Goal: Use online tool/utility: Utilize a website feature to perform a specific function

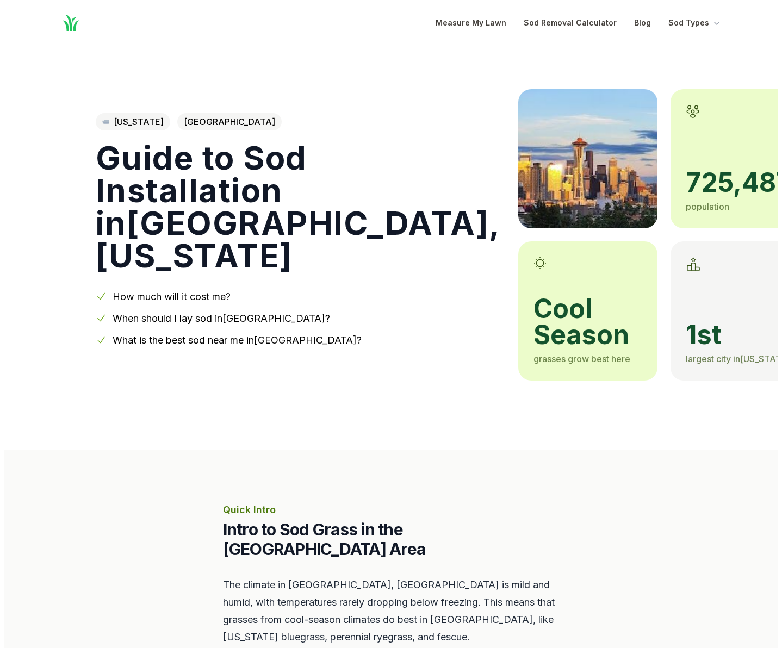
scroll to position [272, 0]
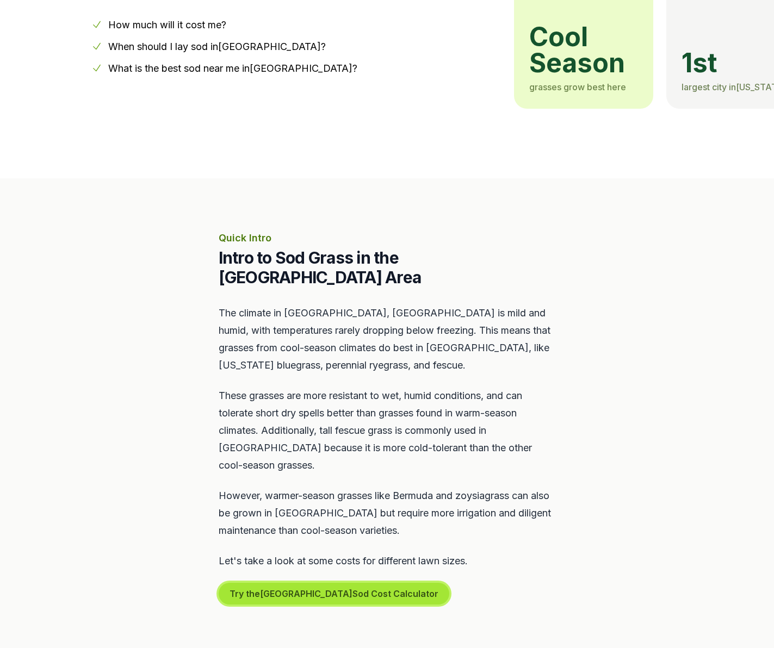
click at [328, 583] on button "Try the Seattle Sod Cost Calculator" at bounding box center [334, 594] width 231 height 22
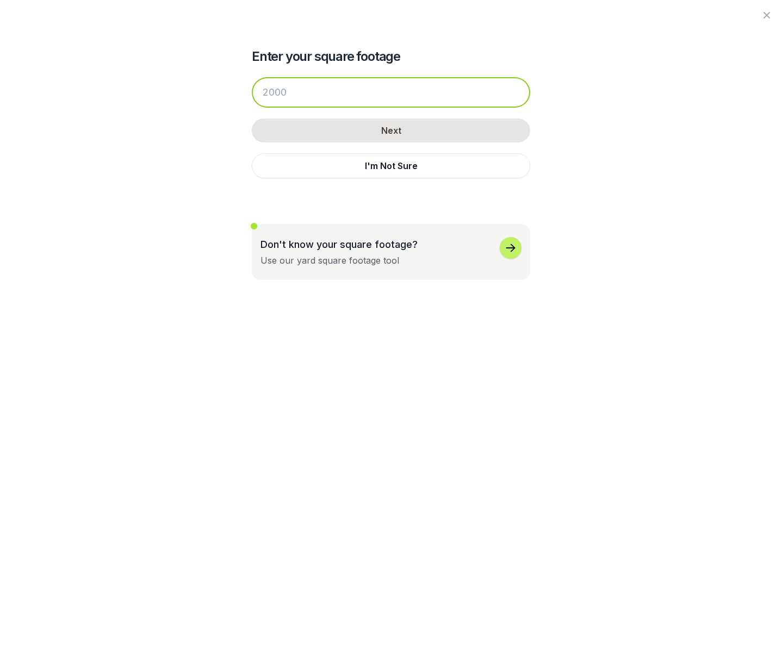
click at [369, 95] on input "number" at bounding box center [391, 92] width 279 height 30
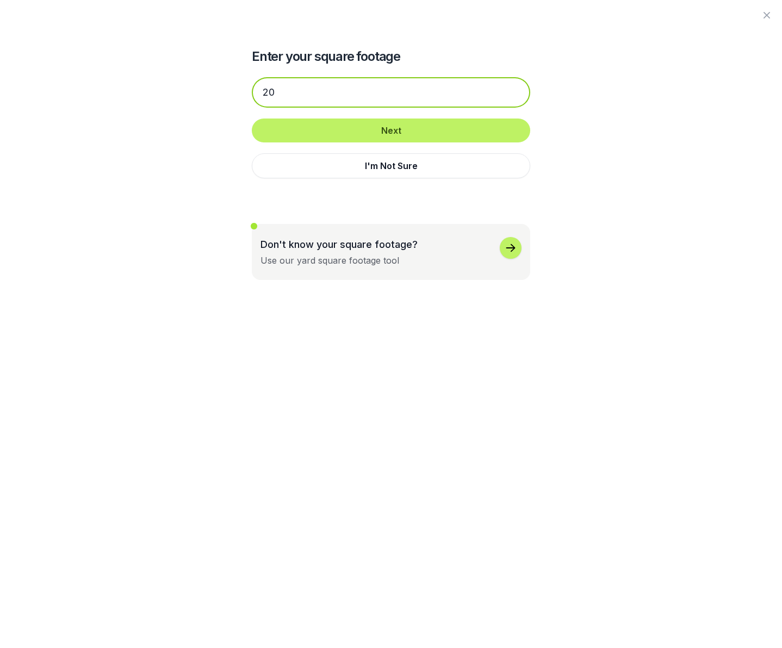
type input "2"
drag, startPoint x: 254, startPoint y: 89, endPoint x: 241, endPoint y: 87, distance: 12.7
click at [241, 87] on div "Enter your square footage 400 Next I'm Not Sure Don't know your square footage?…" at bounding box center [391, 140] width 592 height 280
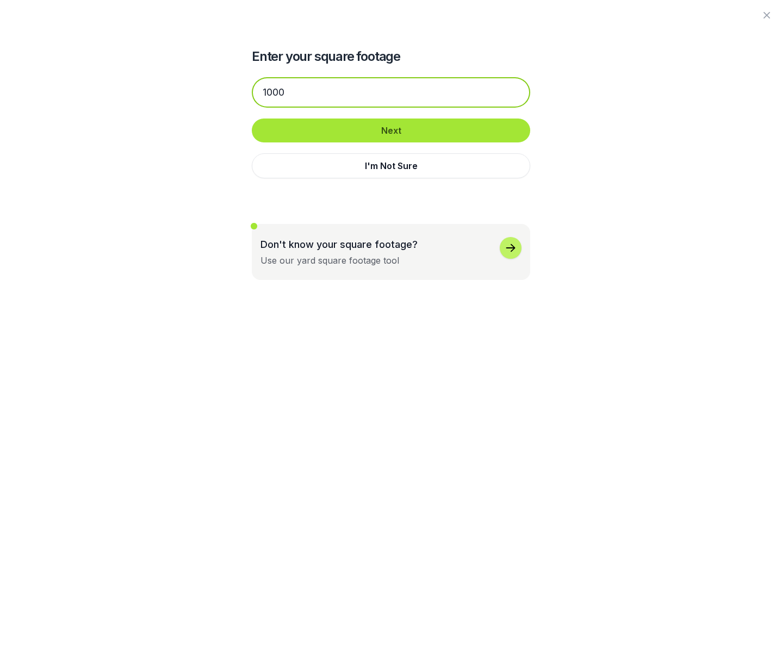
type input "1000"
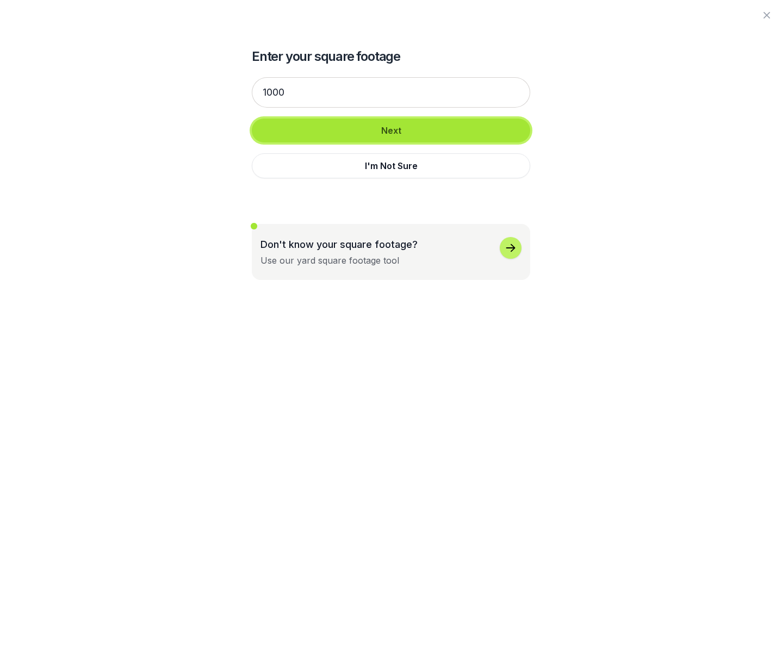
click at [356, 130] on button "Next" at bounding box center [391, 131] width 279 height 24
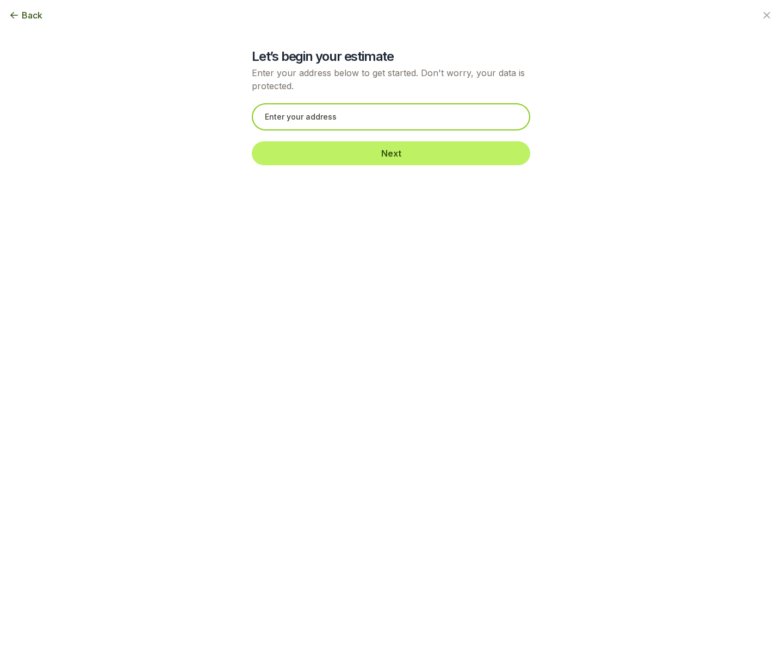
click at [339, 118] on input "text" at bounding box center [391, 116] width 279 height 27
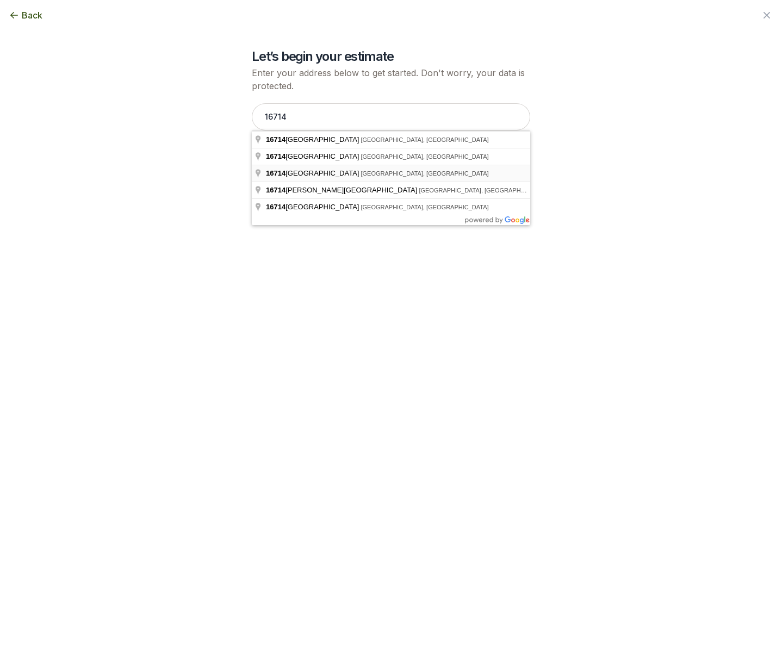
type input "[STREET_ADDRESS]"
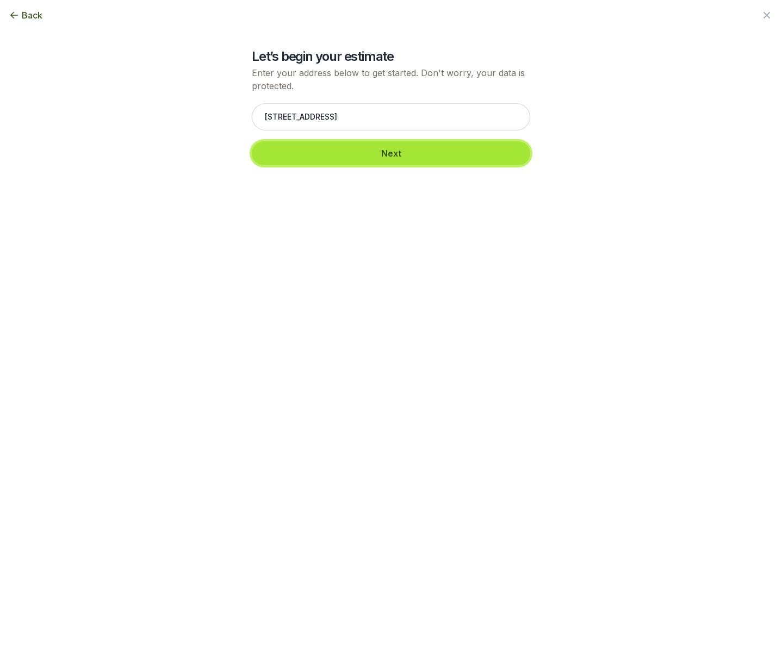
click at [378, 152] on button "Next" at bounding box center [391, 153] width 279 height 24
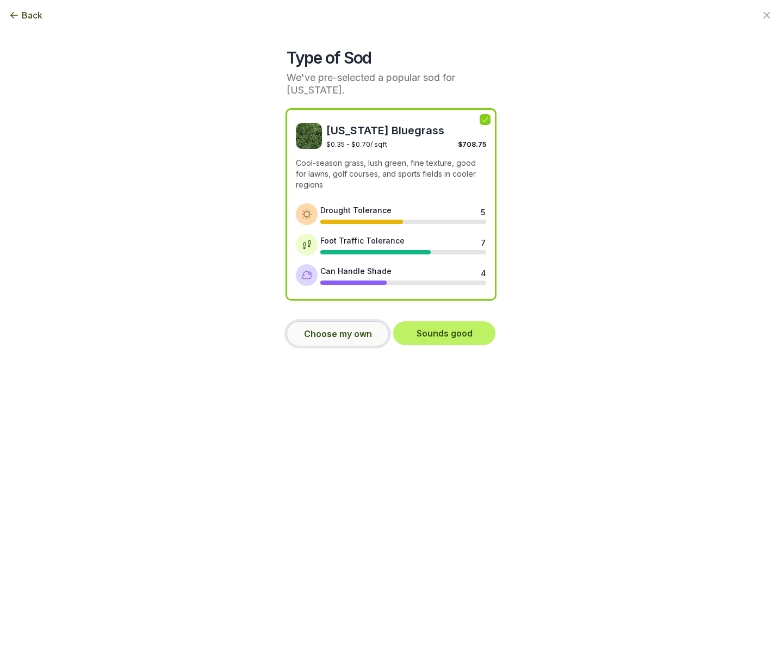
click at [335, 336] on button "Choose my own" at bounding box center [338, 334] width 102 height 25
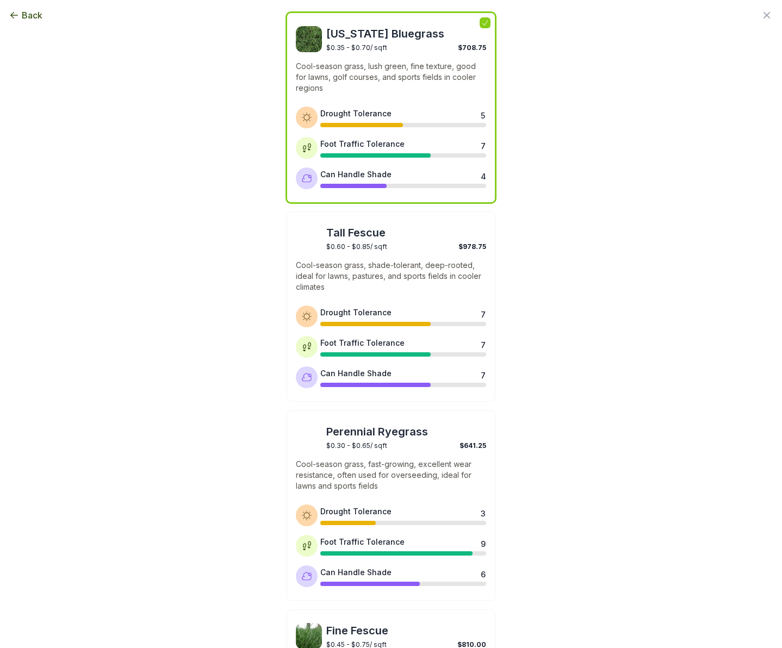
scroll to position [0, 0]
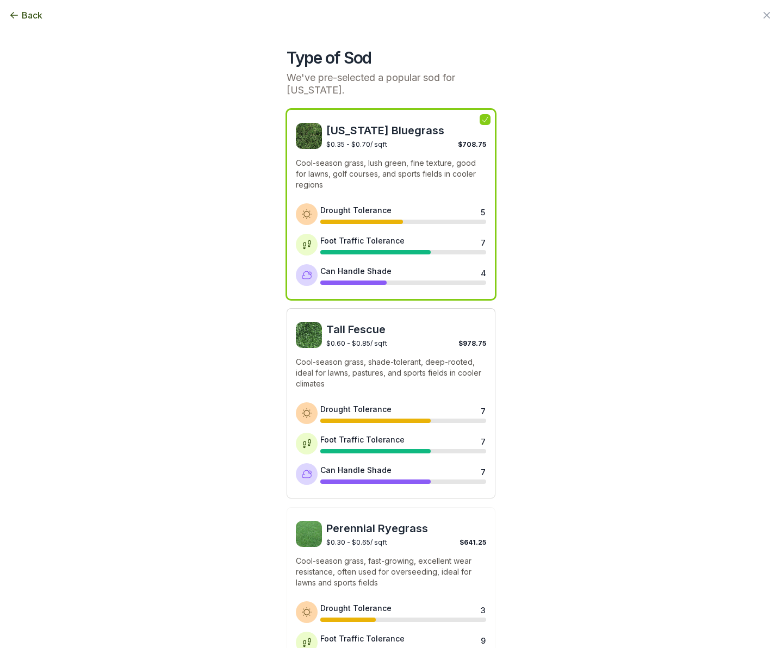
click at [440, 400] on div "Tall Fescue $0.60 - $0.85 / sqft $978.75 Cool-season grass, shade-tolerant, dee…" at bounding box center [391, 403] width 209 height 190
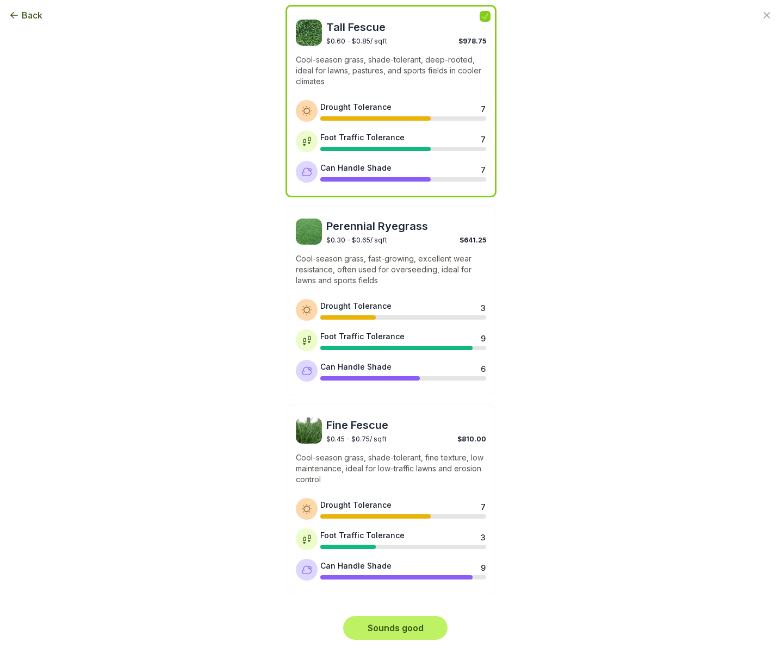
scroll to position [303, 0]
click at [425, 635] on button "Sounds good" at bounding box center [395, 628] width 104 height 24
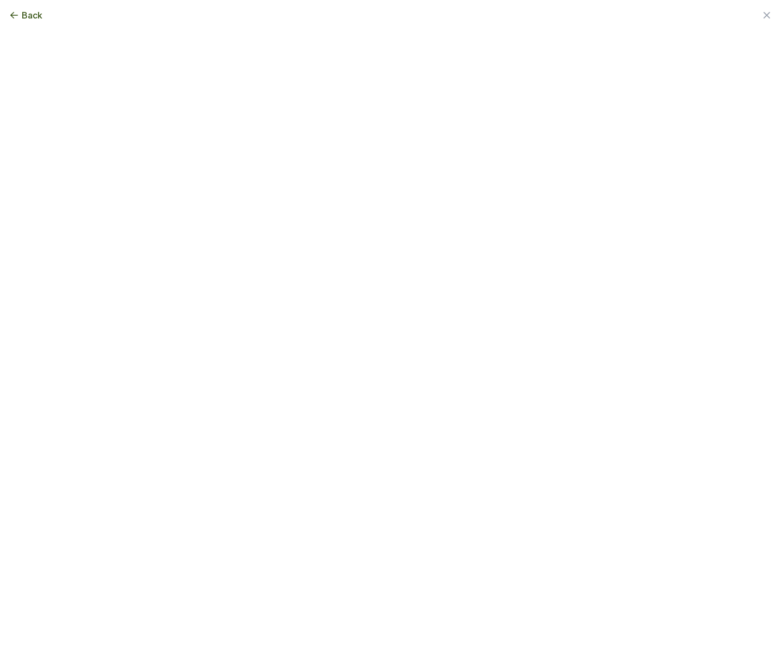
scroll to position [0, 0]
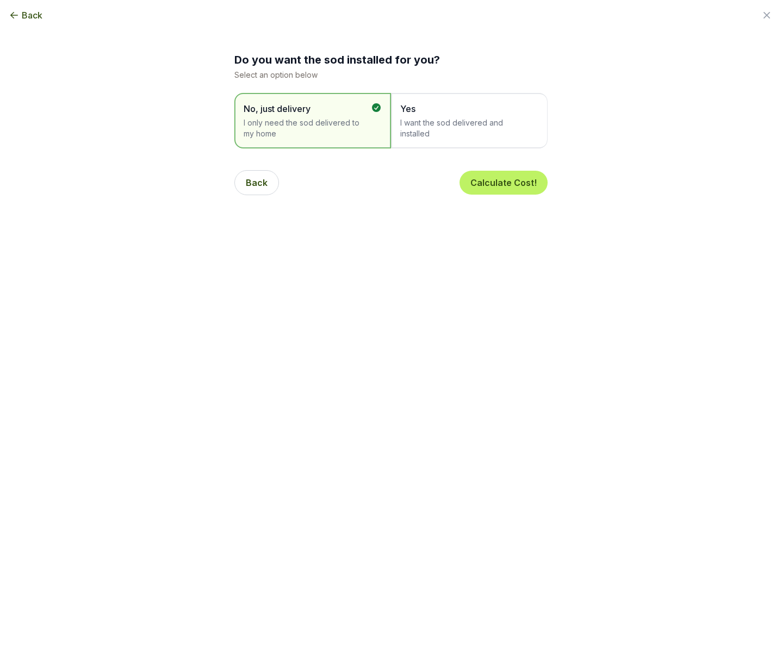
click at [440, 116] on span "Yes I want the sod delivered and installed" at bounding box center [463, 120] width 127 height 37
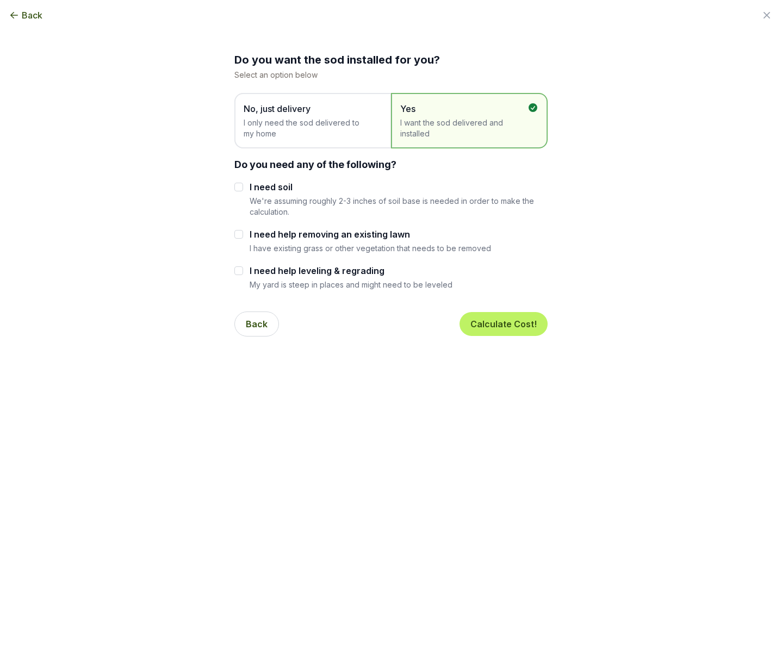
click at [269, 188] on label "I need soil" at bounding box center [399, 187] width 298 height 13
click at [243, 188] on input "I need soil" at bounding box center [238, 187] width 9 height 9
click at [237, 190] on input "I need soil" at bounding box center [238, 187] width 9 height 9
checkbox input "false"
click at [497, 325] on button "Calculate Cost!" at bounding box center [504, 324] width 88 height 24
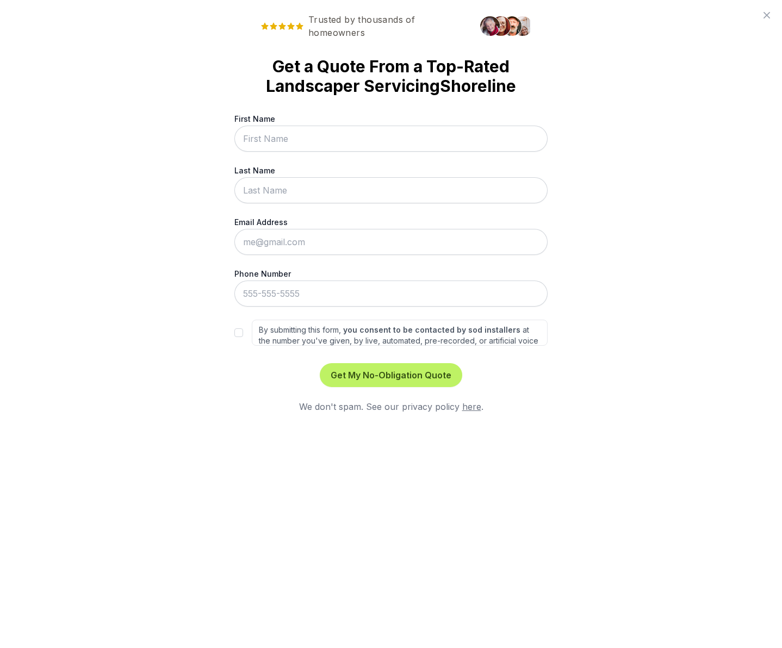
click at [764, 16] on icon at bounding box center [767, 15] width 13 height 13
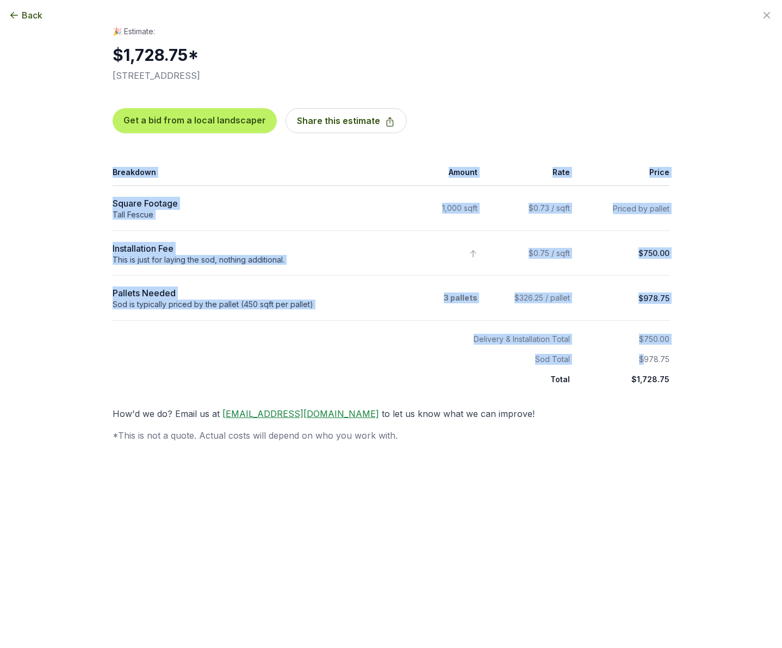
drag, startPoint x: 639, startPoint y: 359, endPoint x: 671, endPoint y: 360, distance: 31.6
click at [671, 360] on div "🎉 Estimate: $1,728.75 * [STREET_ADDRESS] Get a bid from a local landscaper Shar…" at bounding box center [391, 234] width 592 height 416
drag, startPoint x: 638, startPoint y: 360, endPoint x: 668, endPoint y: 361, distance: 30.5
click at [668, 361] on div "🎉 Estimate: $1,728.75 * [STREET_ADDRESS] Get a bid from a local landscaper Shar…" at bounding box center [391, 234] width 592 height 416
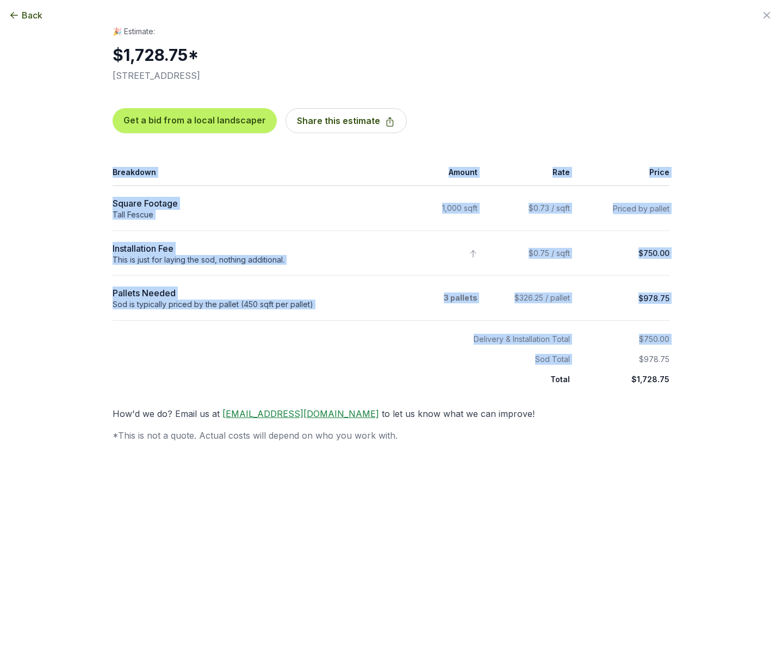
click at [672, 360] on div "🎉 Estimate: $1,728.75 * [STREET_ADDRESS] Get a bid from a local landscaper Shar…" at bounding box center [391, 234] width 592 height 416
